Goal: Transaction & Acquisition: Purchase product/service

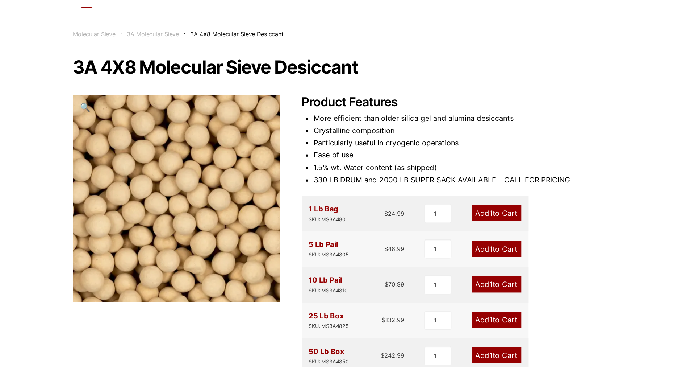
scroll to position [36, 0]
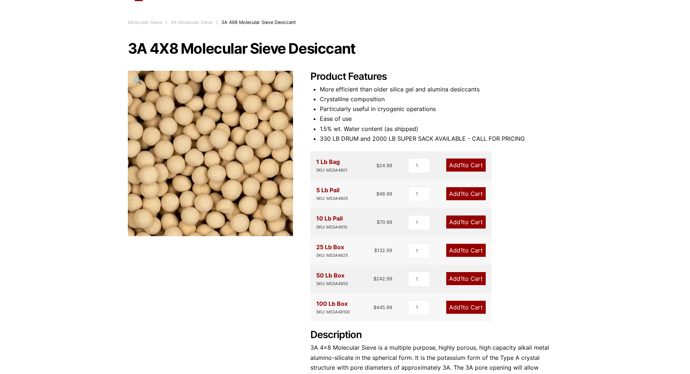
drag, startPoint x: 438, startPoint y: 5, endPoint x: 437, endPoint y: 1, distance: 3.9
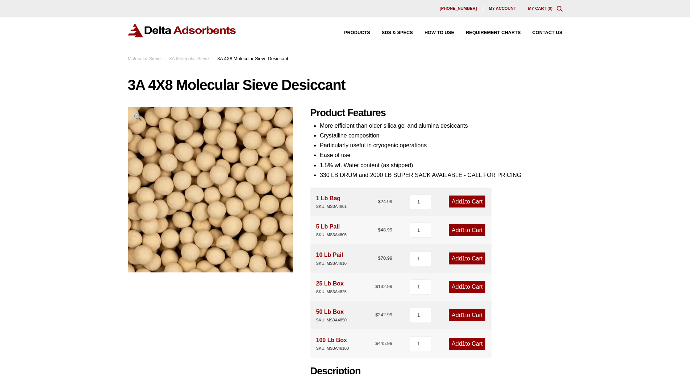
click at [162, 31] on img at bounding box center [182, 30] width 109 height 14
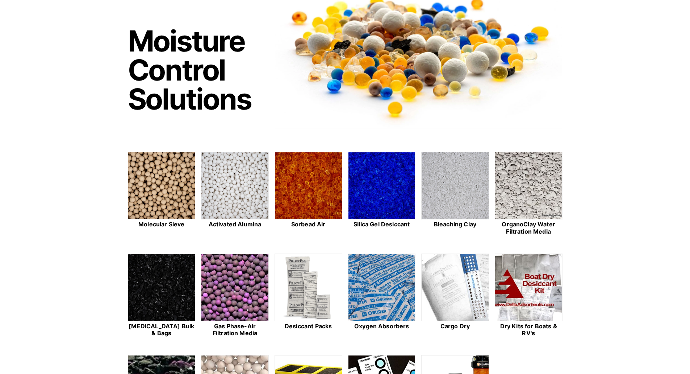
scroll to position [72, 0]
click at [156, 201] on img at bounding box center [161, 185] width 67 height 67
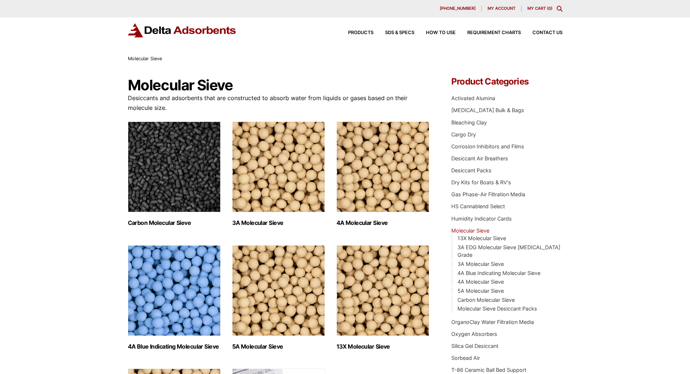
scroll to position [36, 0]
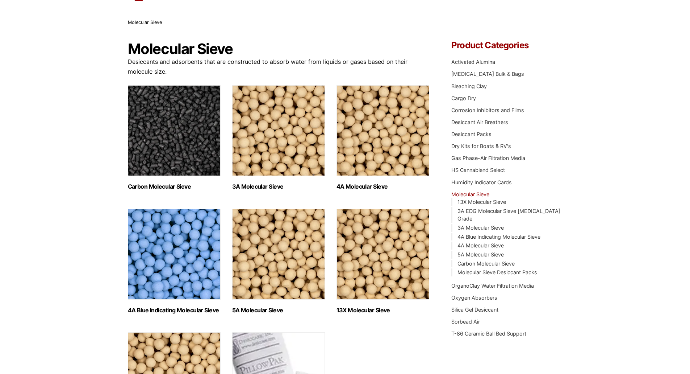
click at [263, 144] on img "Visit product category 3A Molecular Sieve" at bounding box center [278, 130] width 93 height 91
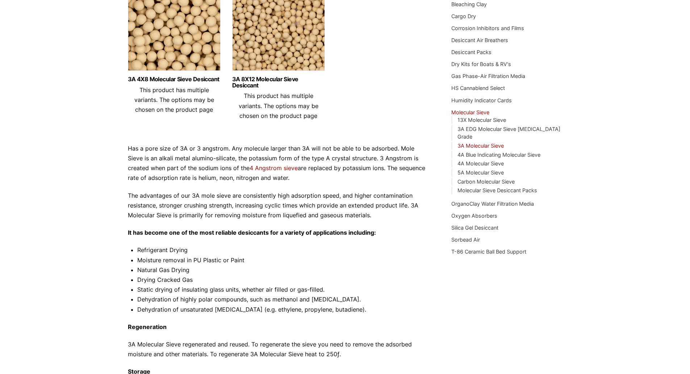
scroll to position [109, 0]
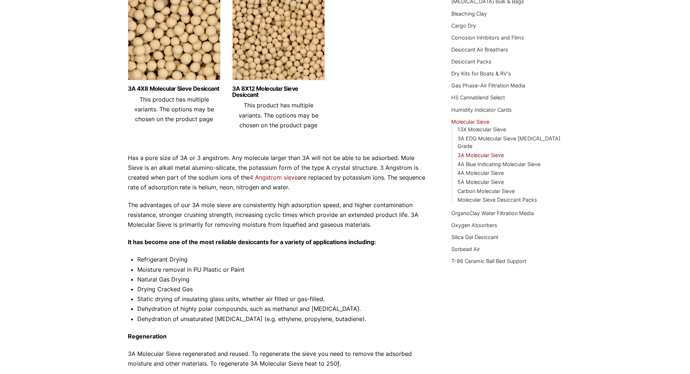
click at [250, 61] on img at bounding box center [278, 38] width 93 height 91
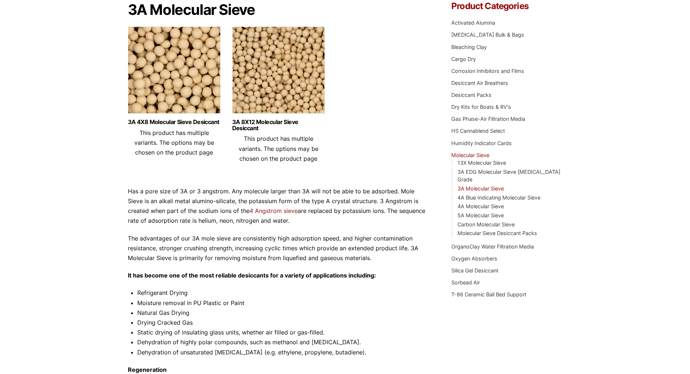
scroll to position [36, 0]
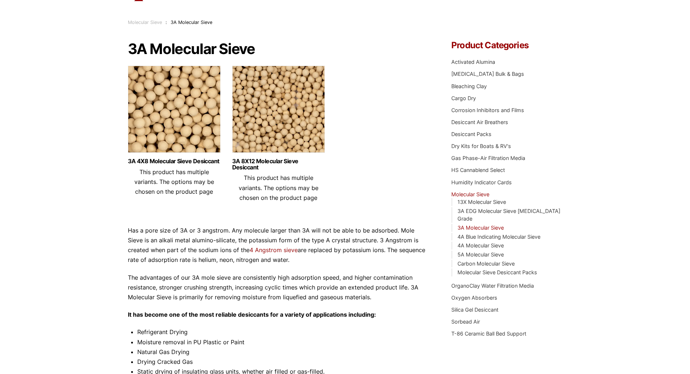
click at [252, 116] on img at bounding box center [278, 111] width 93 height 91
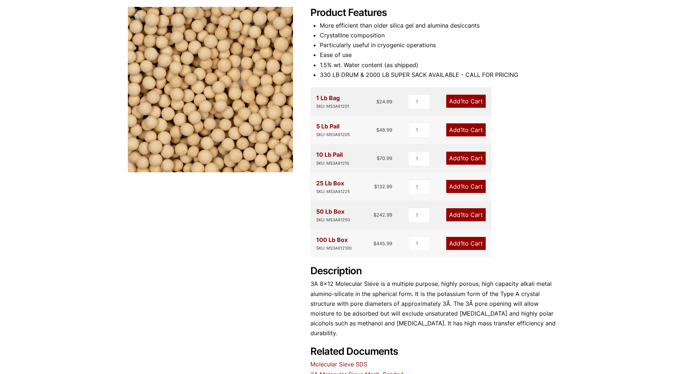
scroll to position [181, 0]
